Goal: Task Accomplishment & Management: Complete application form

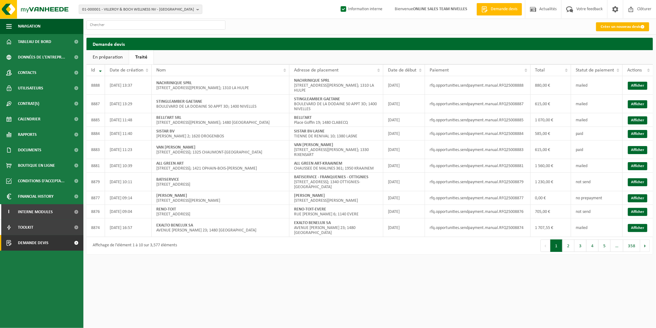
click at [617, 25] on link "Créer un nouveau devis" at bounding box center [622, 26] width 53 height 9
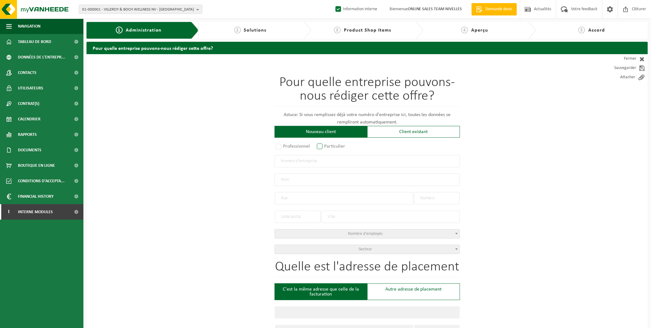
click at [325, 146] on label "Particulier" at bounding box center [332, 146] width 32 height 9
click at [326, 146] on input "Particulier" at bounding box center [328, 147] width 4 height 4
radio input "true"
select select "P"
select select "1707"
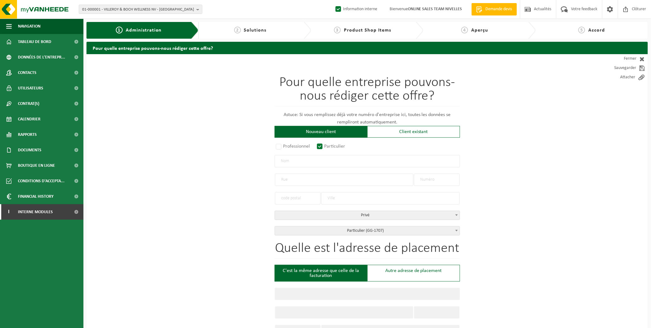
drag, startPoint x: 296, startPoint y: 160, endPoint x: 302, endPoint y: 164, distance: 7.5
click at [296, 160] on input "text" at bounding box center [367, 161] width 185 height 12
type input "Duhaut Thibaut"
type input "Avenue de la motte baraffe"
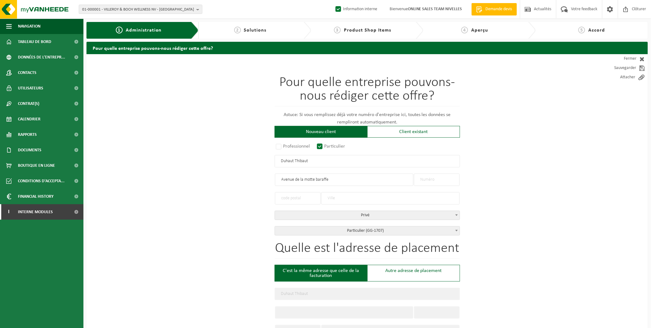
type input "Avenue de la motte baraffe"
click at [429, 178] on input "text" at bounding box center [437, 179] width 46 height 12
click at [348, 181] on input "Avenue de la motte baraffe" at bounding box center [344, 179] width 138 height 12
click at [439, 182] on input "text" at bounding box center [437, 179] width 46 height 12
click at [428, 178] on input "text" at bounding box center [437, 179] width 46 height 12
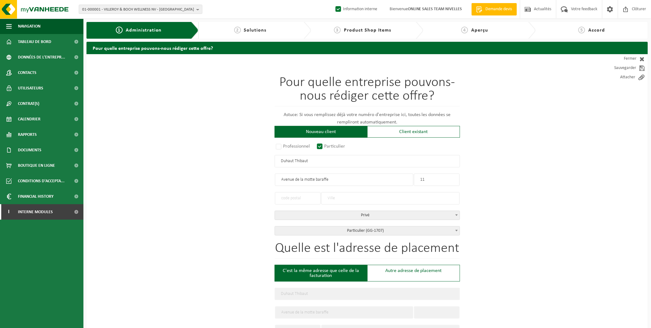
type input "11"
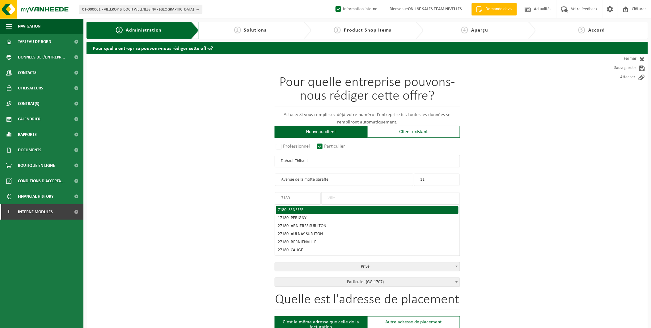
type input "7180"
click at [283, 209] on div "7180 - SENEFFE" at bounding box center [367, 210] width 179 height 4
type input "SENEFFE"
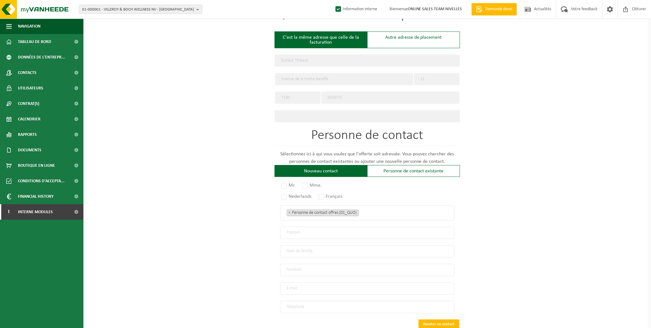
scroll to position [271, 0]
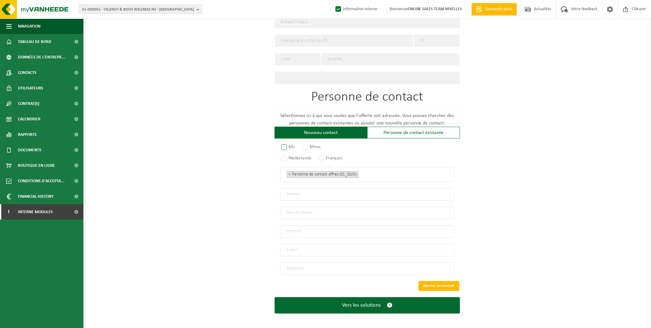
click at [291, 146] on label "Mr." at bounding box center [288, 147] width 17 height 9
radio input "true"
click at [326, 158] on label "Français" at bounding box center [330, 158] width 27 height 9
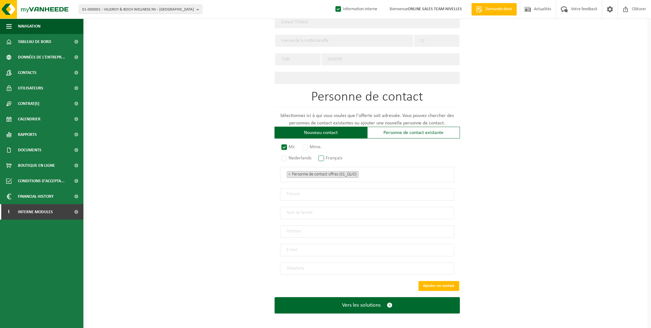
radio input "true"
click at [295, 246] on input "email" at bounding box center [367, 250] width 174 height 12
type input "duhot_thibaut@msn.com"
click at [330, 196] on input "text" at bounding box center [367, 194] width 174 height 12
click at [494, 186] on div "Pour quelle entreprise pouvons-nous rédiger cette offre? Astuce: Si vous rempli…" at bounding box center [368, 56] width 562 height 546
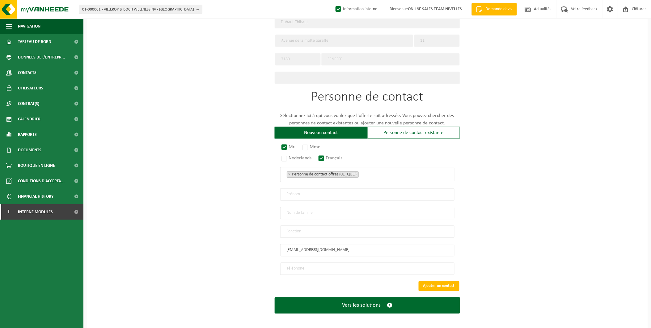
click at [303, 191] on input "text" at bounding box center [367, 194] width 174 height 12
type input "Thibaut"
type input "Duhot"
click at [308, 229] on input "text" at bounding box center [367, 231] width 174 height 12
type input "Particulier"
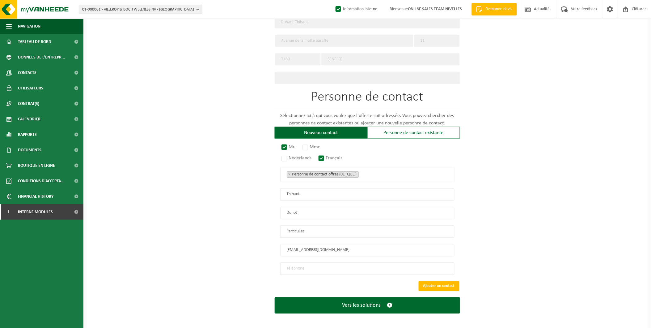
click at [307, 268] on input "tel" at bounding box center [367, 268] width 174 height 12
click at [303, 270] on input "tel" at bounding box center [367, 268] width 174 height 12
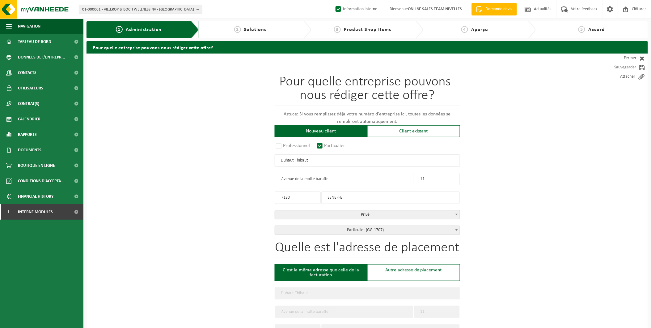
scroll to position [0, 0]
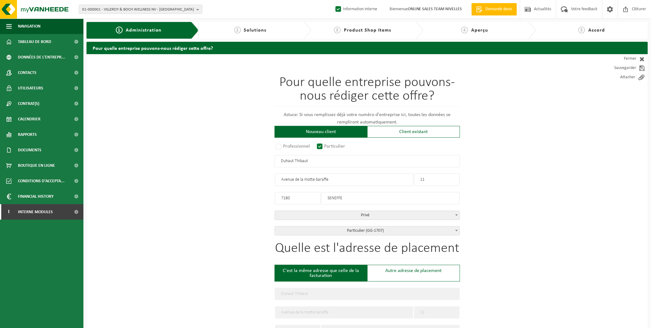
type input "+32 478 30 25 82"
click at [293, 159] on input "Duhaut Thibaut" at bounding box center [367, 161] width 185 height 12
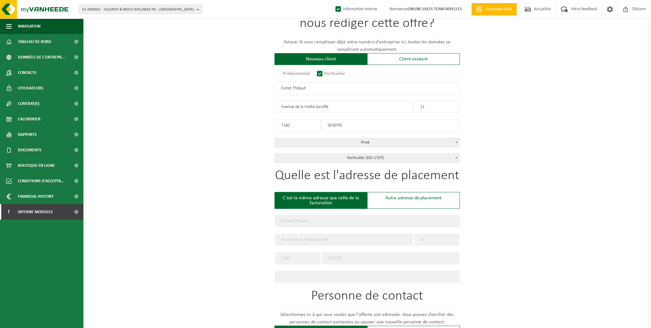
scroll to position [271, 0]
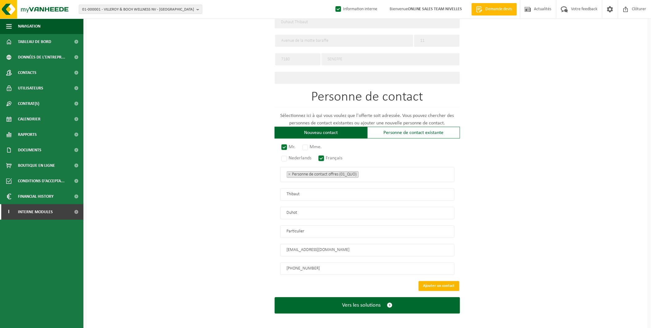
type input "Duhot Thibaut"
drag, startPoint x: 436, startPoint y: 283, endPoint x: 425, endPoint y: 288, distance: 12.3
click at [436, 283] on button "Ajouter un contact" at bounding box center [439, 286] width 41 height 10
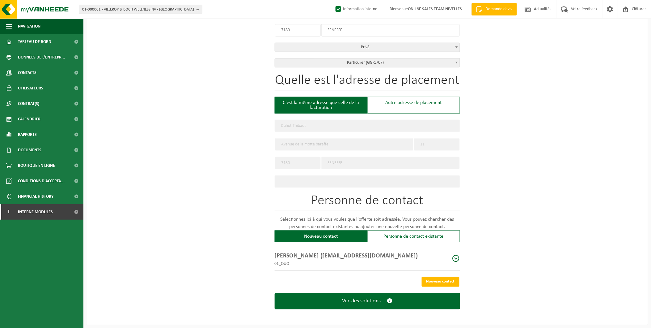
scroll to position [166, 0]
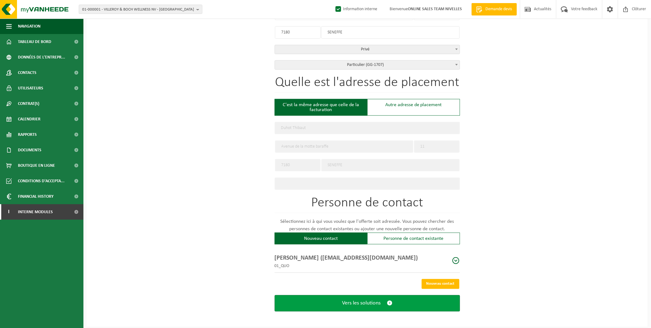
click at [379, 301] on span "Vers les solutions" at bounding box center [361, 303] width 39 height 6
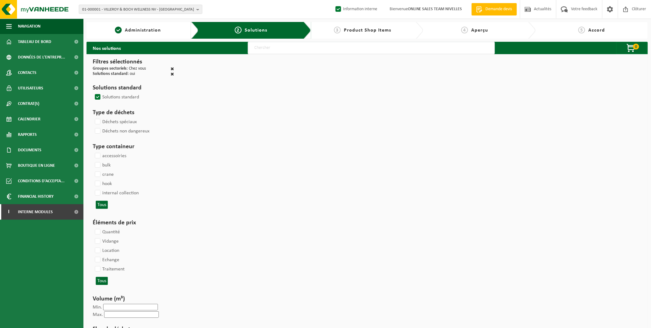
select select
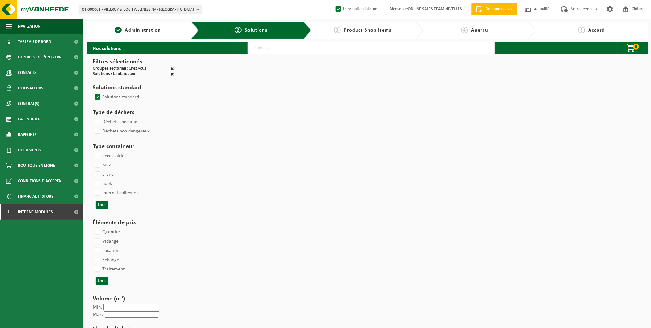
select select
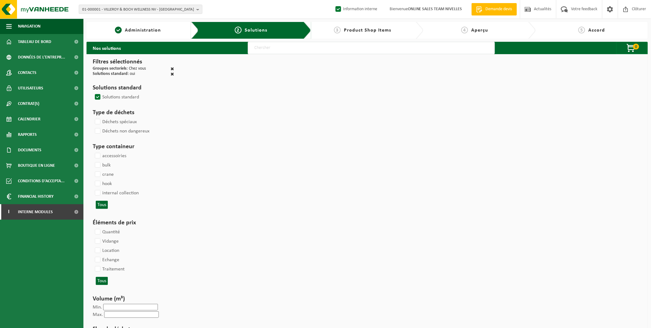
select select
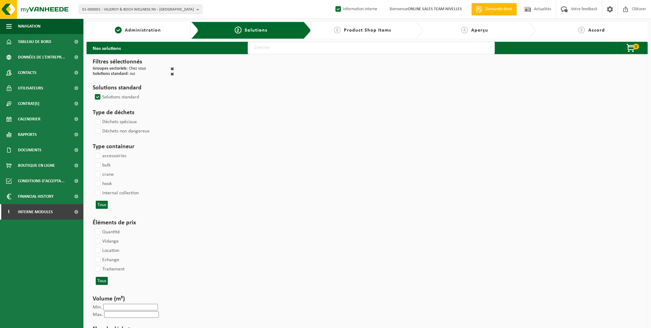
select select
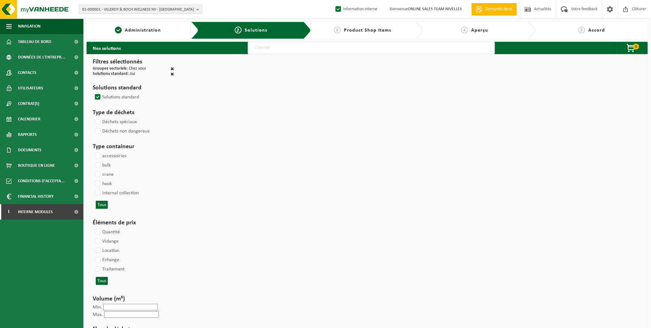
select select
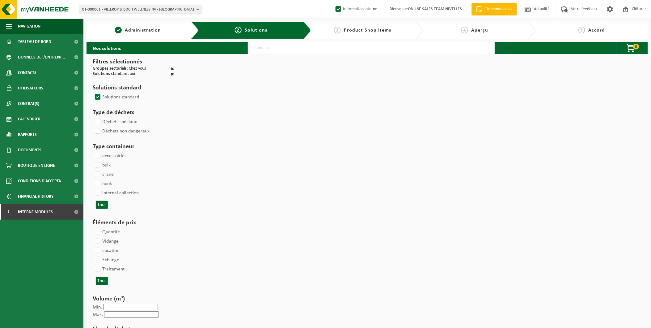
select select
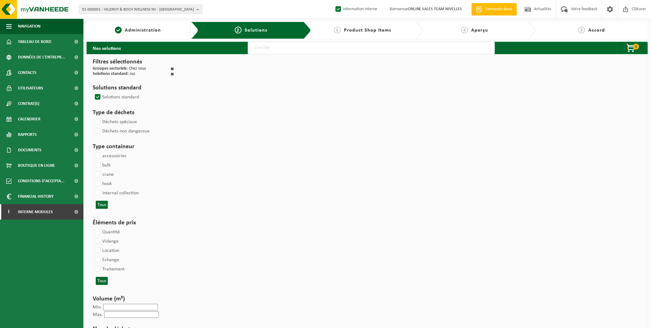
select select
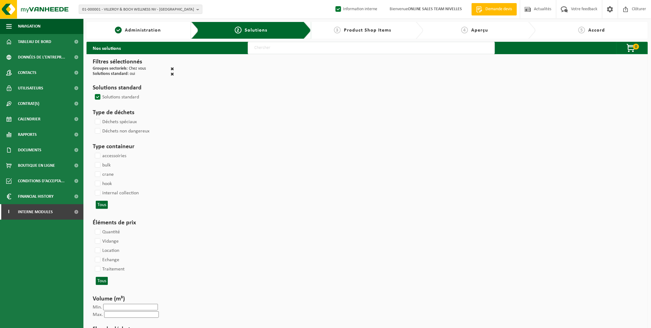
select select
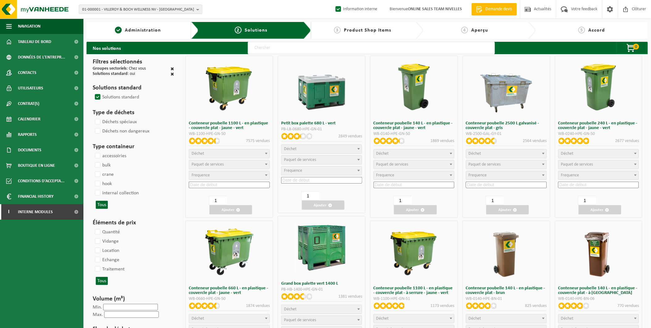
click at [329, 50] on input "text" at bounding box center [371, 48] width 247 height 12
type input "000291"
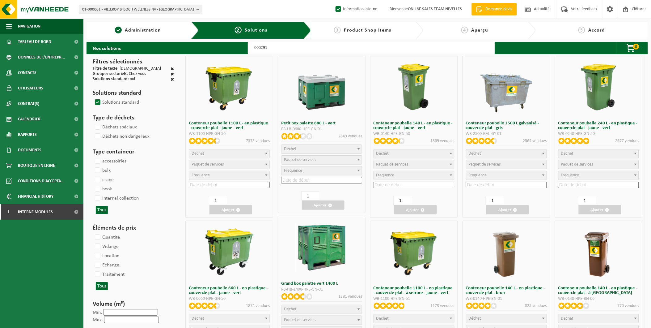
select select
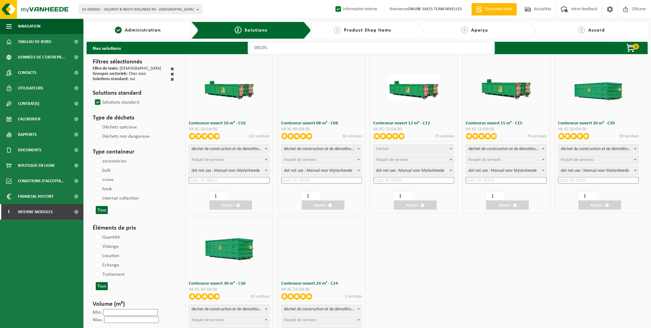
select select
select select "197"
select select
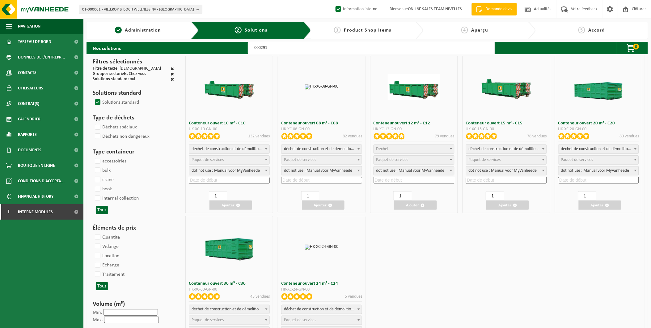
select select
select select "197"
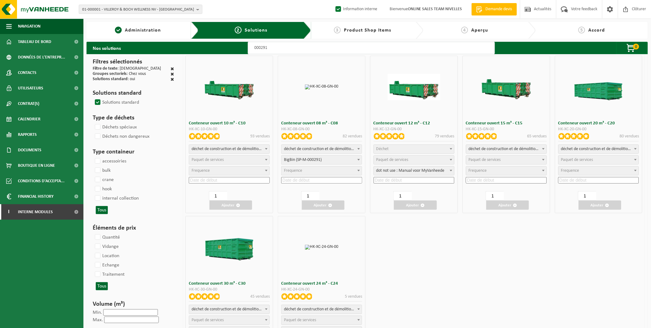
select select
select select "197"
select select
select select "25"
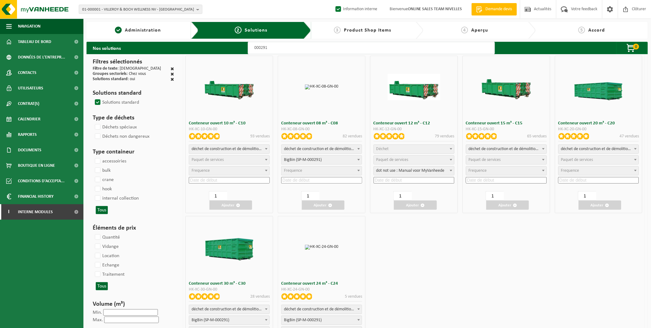
select select "25"
click at [307, 178] on input at bounding box center [321, 180] width 81 height 6
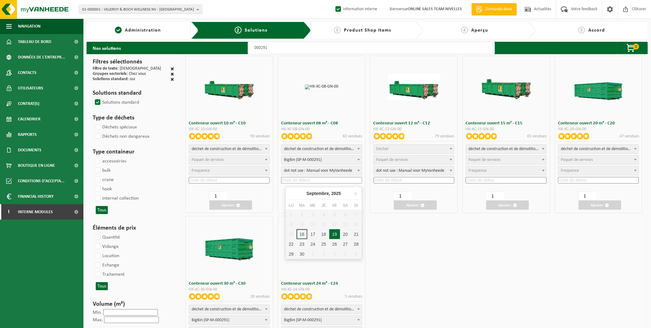
click at [333, 234] on div "19" at bounding box center [334, 234] width 11 height 10
type input "2025-09-19"
click at [324, 206] on button "Ajouter" at bounding box center [323, 204] width 43 height 9
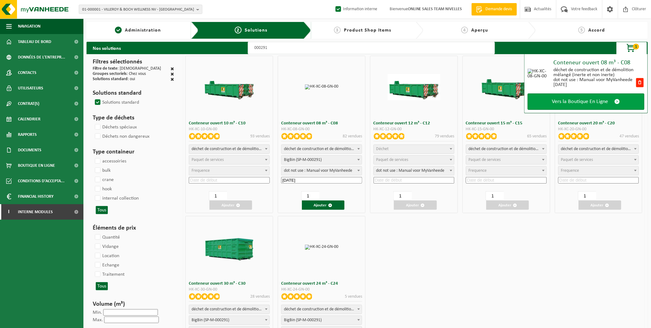
click at [569, 93] on link "Vers la Boutique En Ligne" at bounding box center [586, 101] width 117 height 16
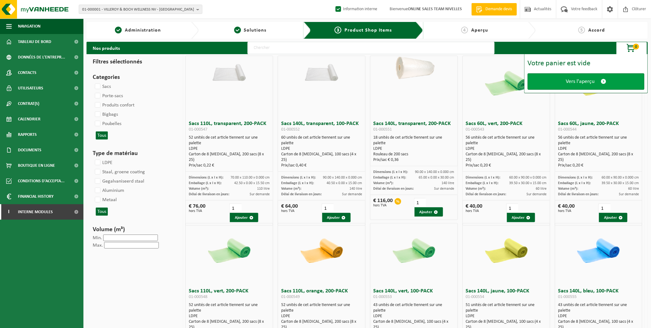
click at [592, 81] on span "Vers l'aperçu" at bounding box center [580, 81] width 29 height 6
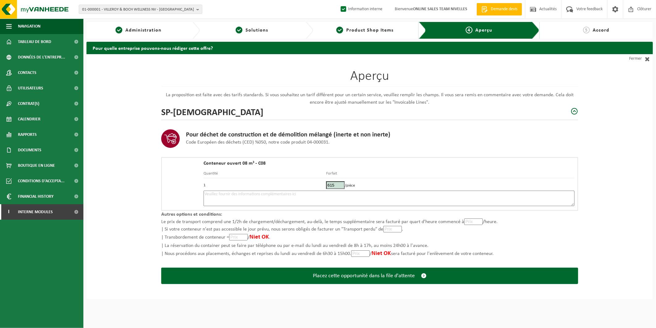
click at [269, 191] on textarea at bounding box center [389, 197] width 371 height 15
drag, startPoint x: 319, startPoint y: 193, endPoint x: 344, endPoint y: 194, distance: 25.3
click at [319, 193] on textarea "Placement 19/09 - mélange - Matin si possible - Placer container jardin" at bounding box center [389, 197] width 371 height 15
click at [373, 194] on textarea "Placement 19/09 - mélange - Matin si possible - Placer container entrée jardin" at bounding box center [389, 197] width 371 height 15
click at [353, 192] on textarea "Placement 19/09 - mélange - Matin si possible - Placer container entrée jardin …" at bounding box center [389, 197] width 371 height 15
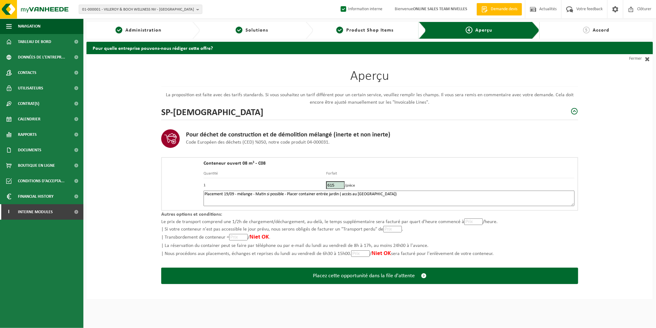
click at [423, 194] on textarea "Placement 19/09 - mélange - Matin si possible - Placer container entrée jardin …" at bounding box center [389, 197] width 371 height 15
click at [543, 192] on textarea "Placement 19/09 - mélange - Matin si possible - Placer container entrée jardin …" at bounding box center [389, 197] width 371 height 15
drag, startPoint x: 254, startPoint y: 194, endPoint x: 238, endPoint y: 195, distance: 15.5
click at [238, 195] on textarea "Placement 19/09 - mélange - Matin si possible - Placer container entrée jardin …" at bounding box center [389, 197] width 371 height 15
click at [311, 193] on textarea "Placement 19/09 - Matin si possible - Placer container entrée jardin ( accès au…" at bounding box center [389, 197] width 371 height 15
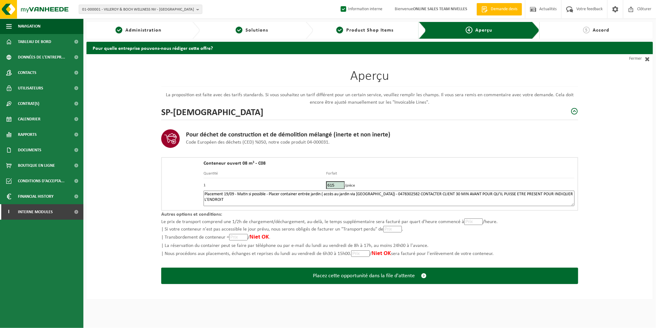
type textarea "Placement 19/09 - Matin si possible - Placer container entrée jardin ( accès au…"
click at [129, 223] on div "Aperçu La proposition est faite avec des tarifs standards. Si vous souhaitez un…" at bounding box center [370, 176] width 567 height 245
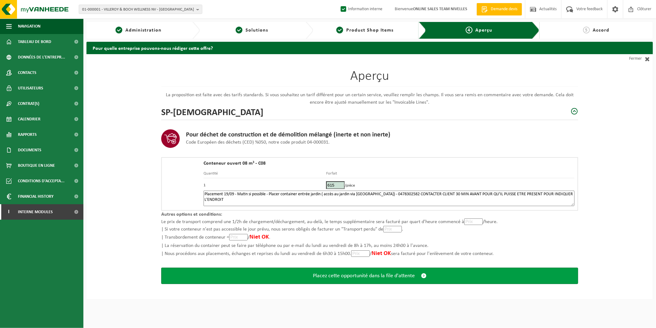
click at [337, 278] on button "Placez cette opportunité dans la file d'attente" at bounding box center [369, 275] width 417 height 16
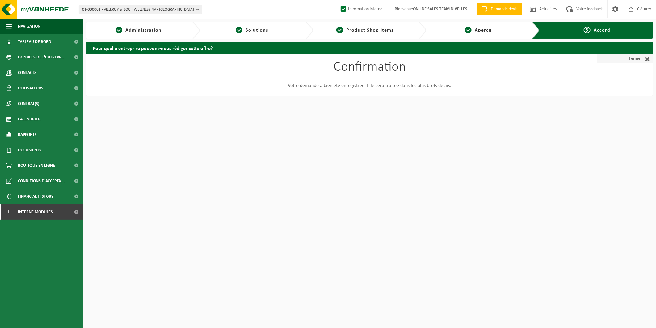
click at [638, 58] on link "Fermer" at bounding box center [626, 58] width 56 height 9
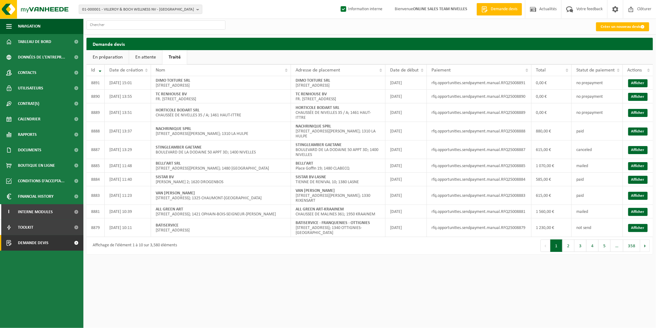
click at [146, 57] on link "En attente" at bounding box center [145, 57] width 33 height 14
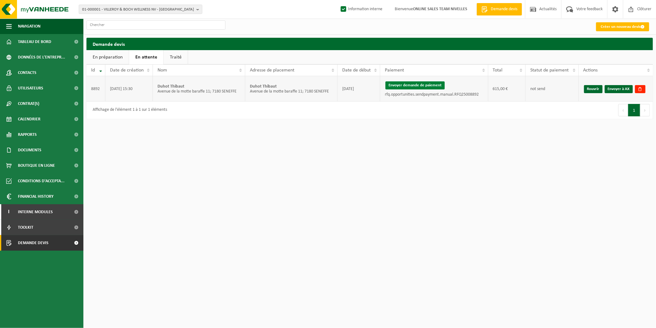
click at [431, 84] on button "Envoyer demande de paiement" at bounding box center [415, 85] width 59 height 8
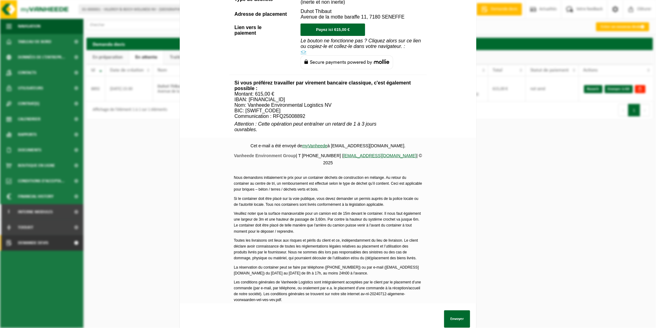
scroll to position [174, 0]
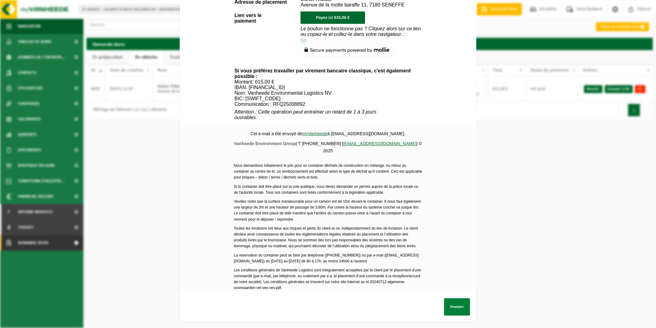
click at [451, 300] on button "Envoyer" at bounding box center [457, 306] width 26 height 17
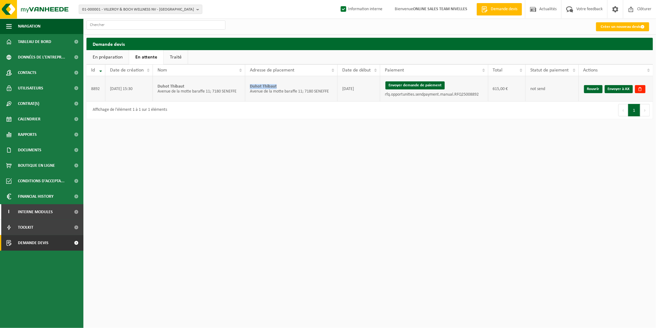
drag, startPoint x: 277, startPoint y: 86, endPoint x: 248, endPoint y: 88, distance: 28.5
click at [248, 88] on td "[PERSON_NAME] [STREET_ADDRESS]; 7180 SENEFFE" at bounding box center [291, 88] width 92 height 25
copy strong "Duhot Thibaut"
click at [620, 89] on link "Envoyer à AX" at bounding box center [619, 89] width 28 height 8
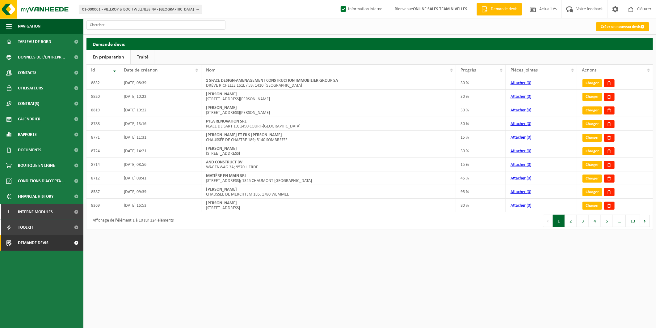
click at [586, 278] on html "01-000001 - VILLEROY & BOCH WELLNESS NV - [GEOGRAPHIC_DATA] 01-000001 - VILLERO…" at bounding box center [328, 164] width 656 height 328
click at [142, 57] on link "Traité" at bounding box center [143, 57] width 24 height 14
